Goal: Task Accomplishment & Management: Manage account settings

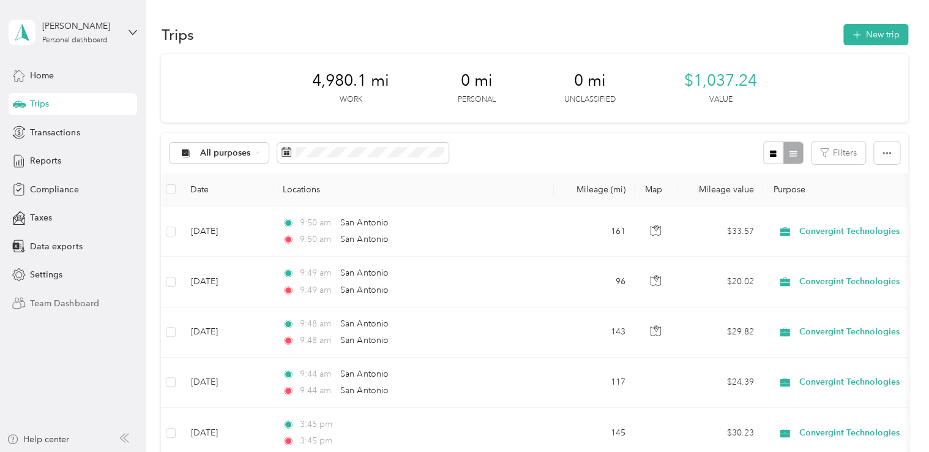
click at [76, 298] on span "Team Dashboard" at bounding box center [64, 303] width 69 height 13
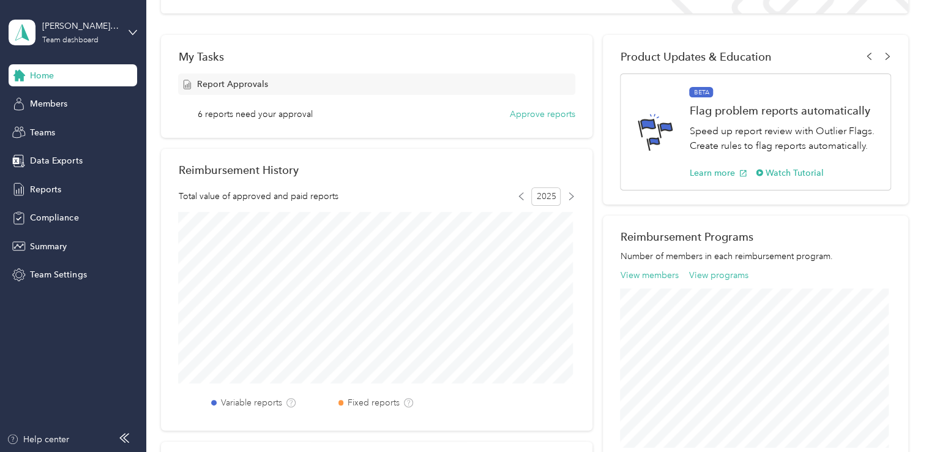
scroll to position [155, 0]
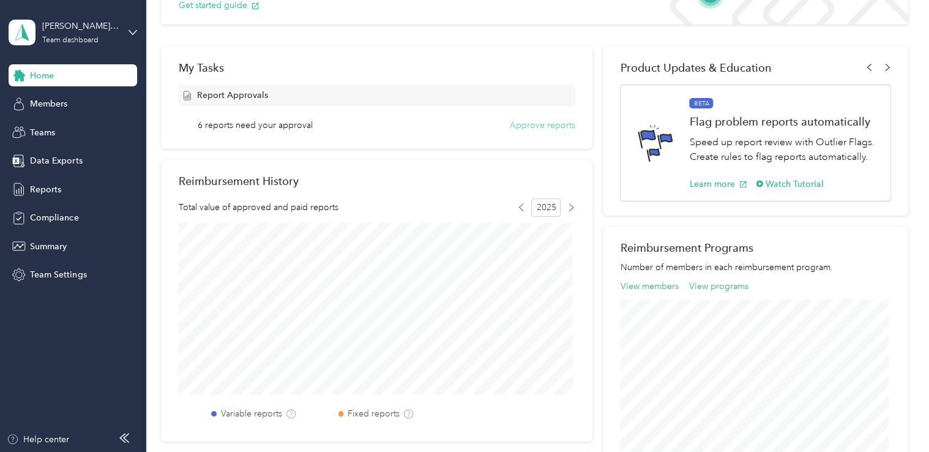
click at [529, 125] on button "Approve reports" at bounding box center [542, 125] width 65 height 13
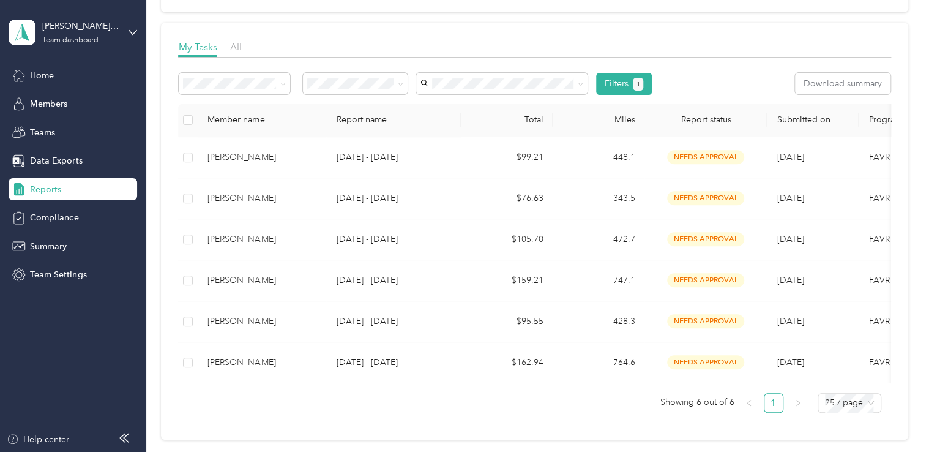
scroll to position [157, 0]
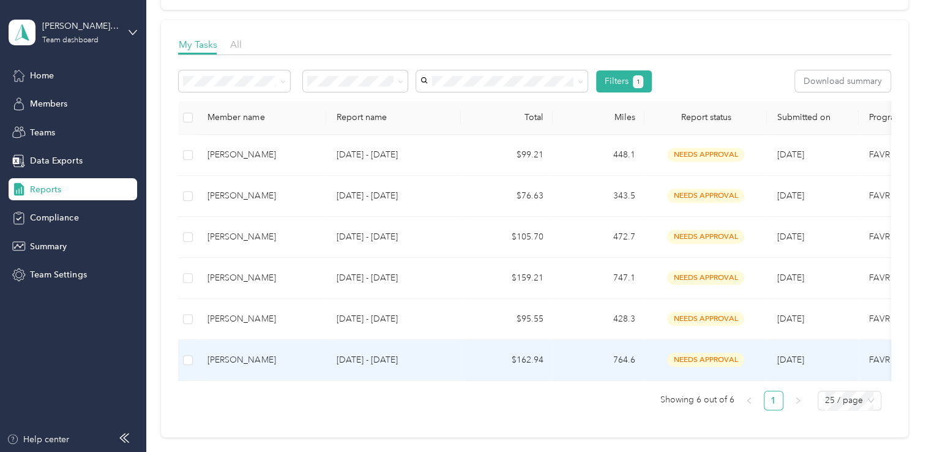
click at [336, 363] on p "[DATE] - [DATE]" at bounding box center [393, 359] width 115 height 13
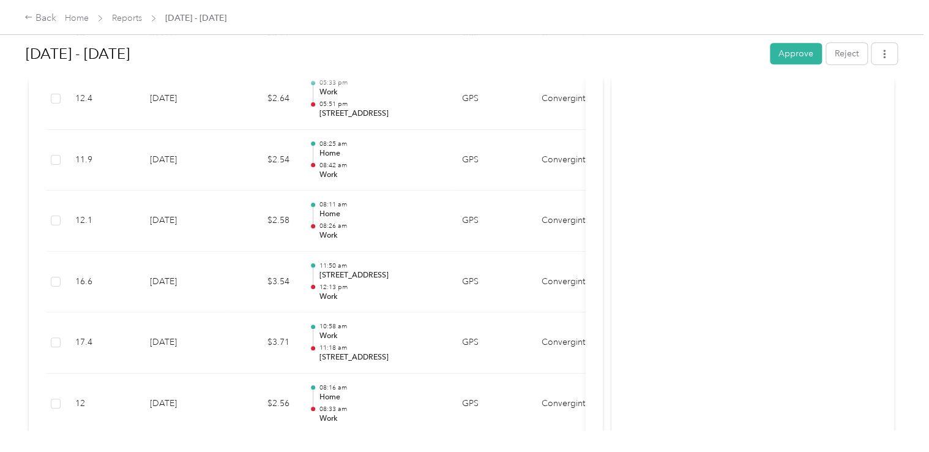
scroll to position [2724, 0]
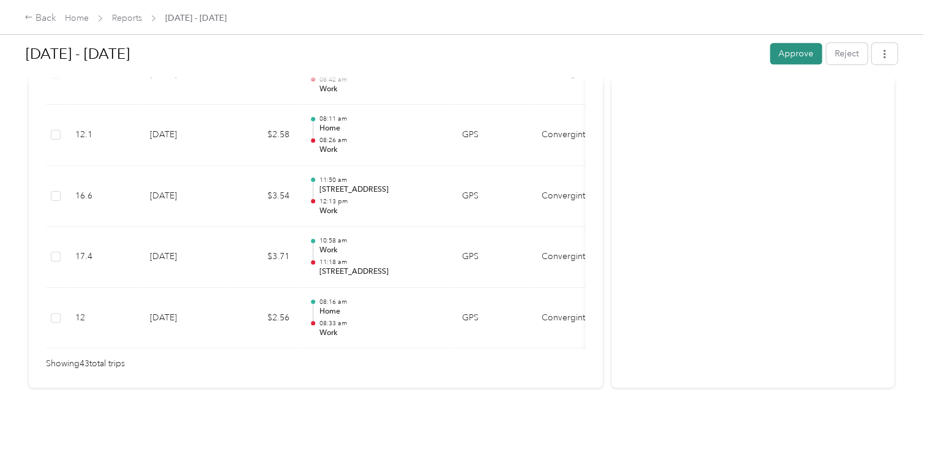
click at [790, 53] on button "Approve" at bounding box center [796, 53] width 52 height 21
click at [125, 21] on link "Reports" at bounding box center [127, 18] width 30 height 10
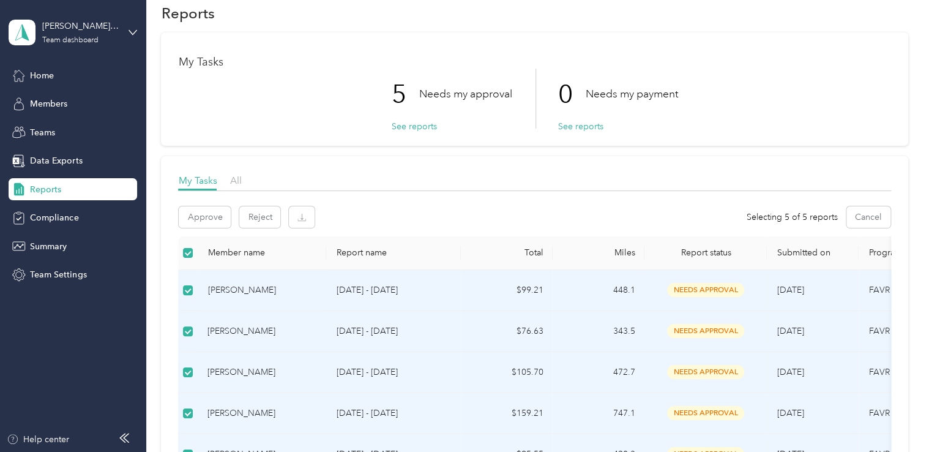
scroll to position [9, 0]
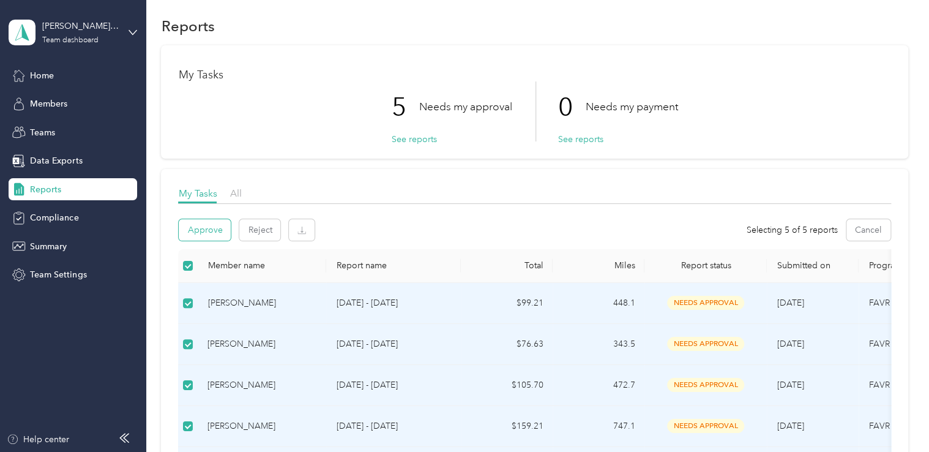
click at [208, 230] on button "Approve" at bounding box center [205, 229] width 52 height 21
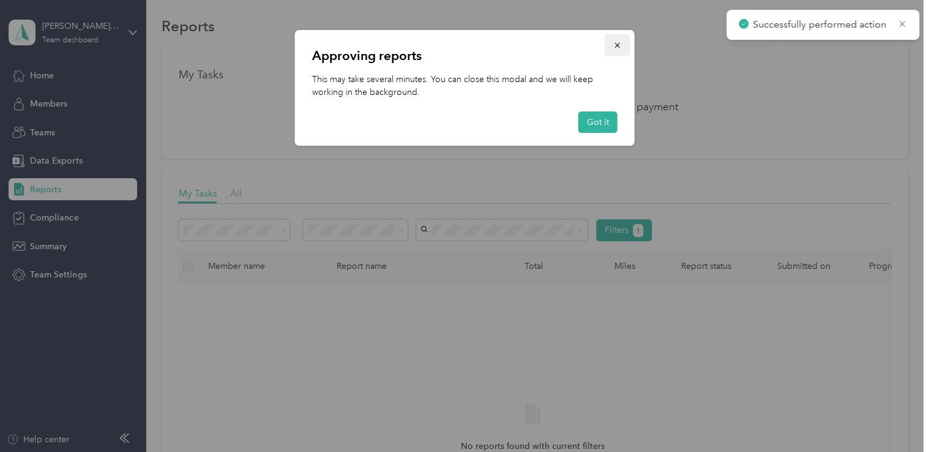
click at [619, 45] on icon "button" at bounding box center [617, 45] width 9 height 9
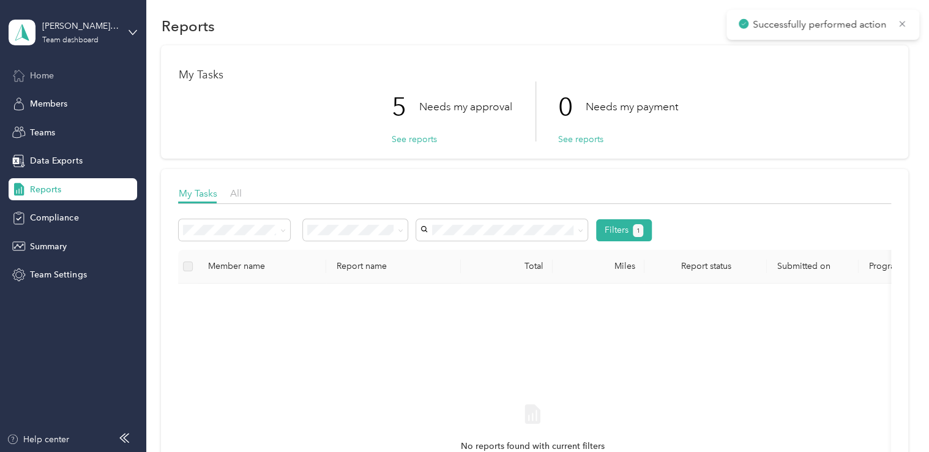
click at [56, 78] on div "Home" at bounding box center [73, 75] width 129 height 22
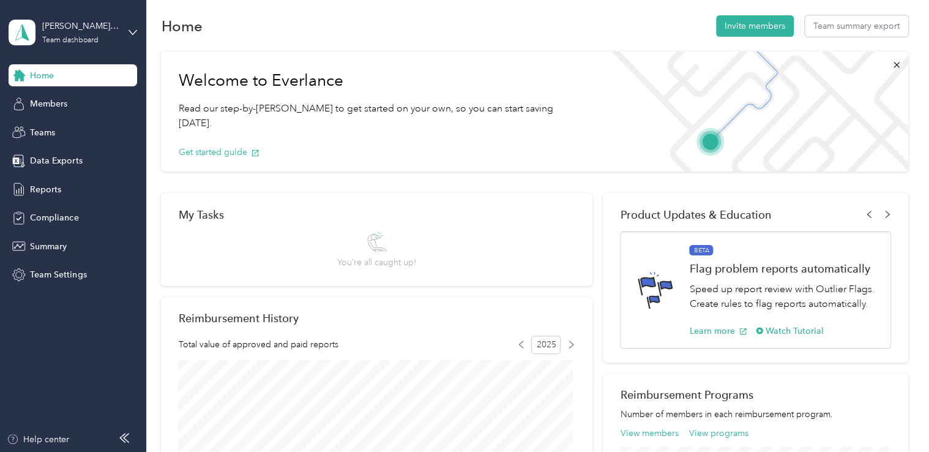
click at [39, 76] on span "Home" at bounding box center [42, 75] width 24 height 13
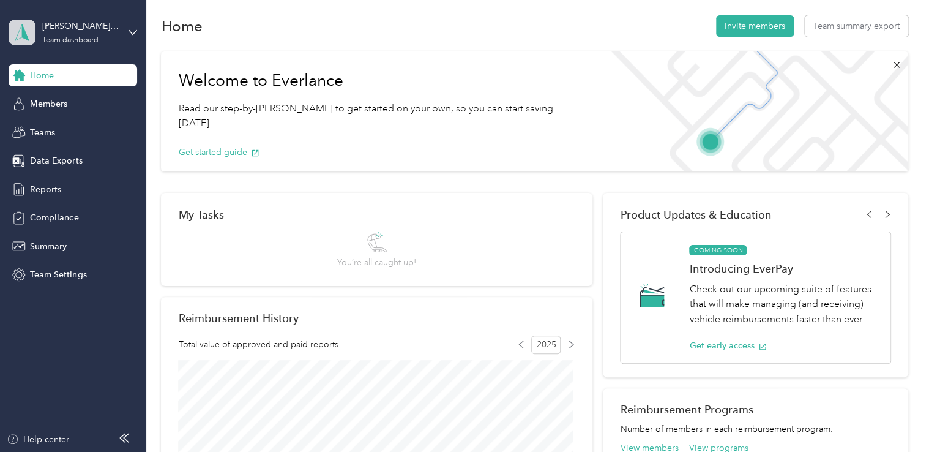
click at [27, 31] on icon at bounding box center [22, 32] width 18 height 17
click at [58, 123] on div "Personal dashboard" at bounding box center [58, 128] width 77 height 13
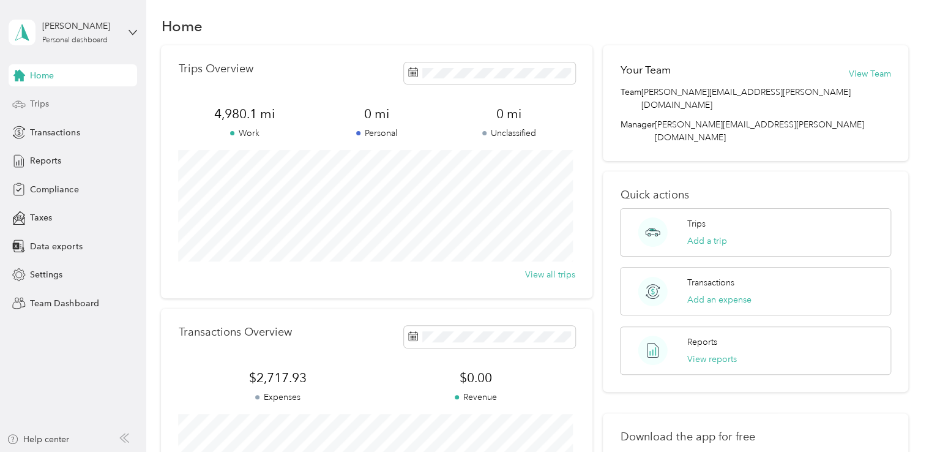
click at [41, 101] on span "Trips" at bounding box center [39, 103] width 19 height 13
